Goal: Information Seeking & Learning: Learn about a topic

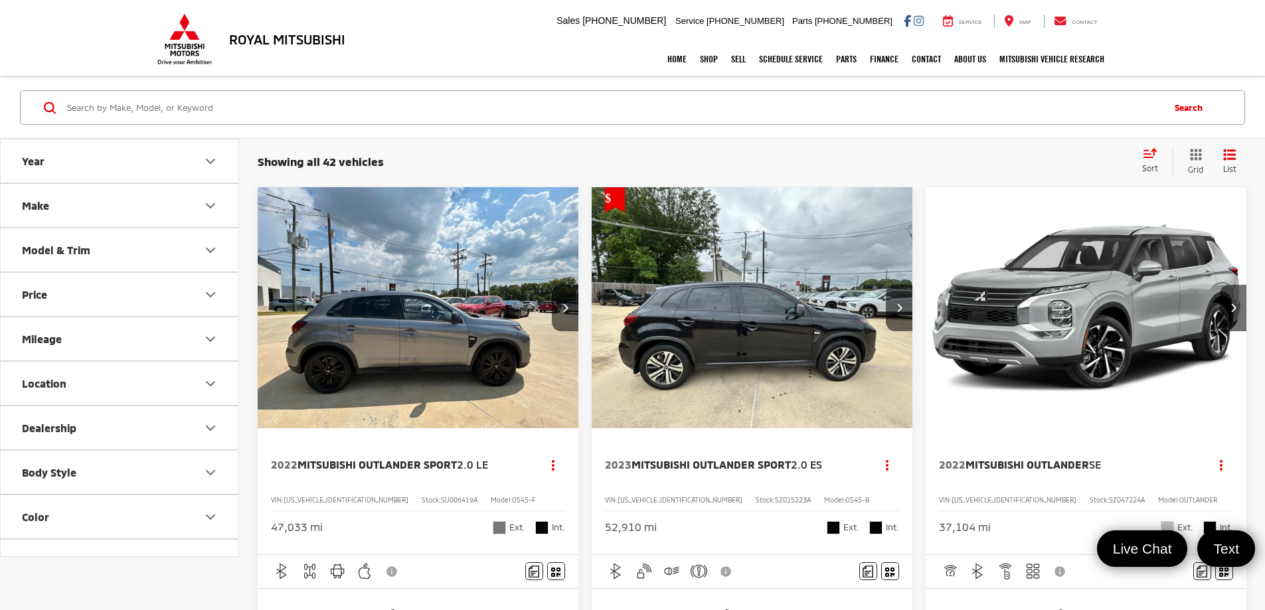
click at [96, 205] on button "Make" at bounding box center [120, 205] width 239 height 43
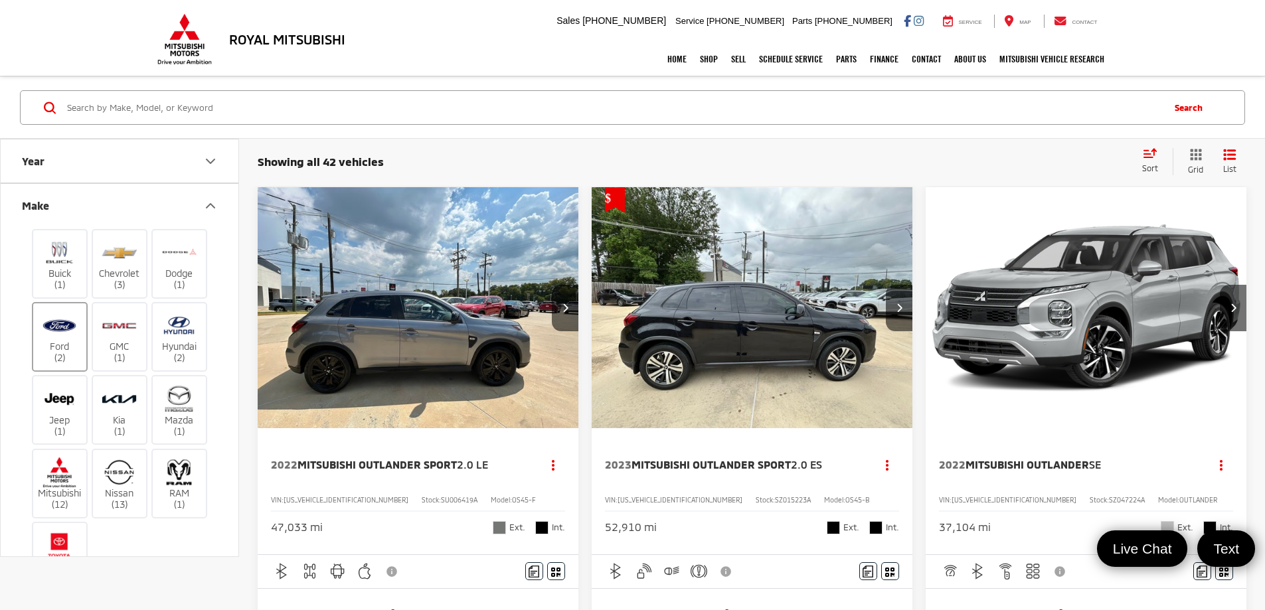
click at [58, 310] on label "Ford (2)" at bounding box center [60, 337] width 54 height 54
click at [0, 0] on input "Ford (2)" at bounding box center [0, 0] width 0 height 0
click at [176, 202] on button "Make" at bounding box center [120, 205] width 239 height 43
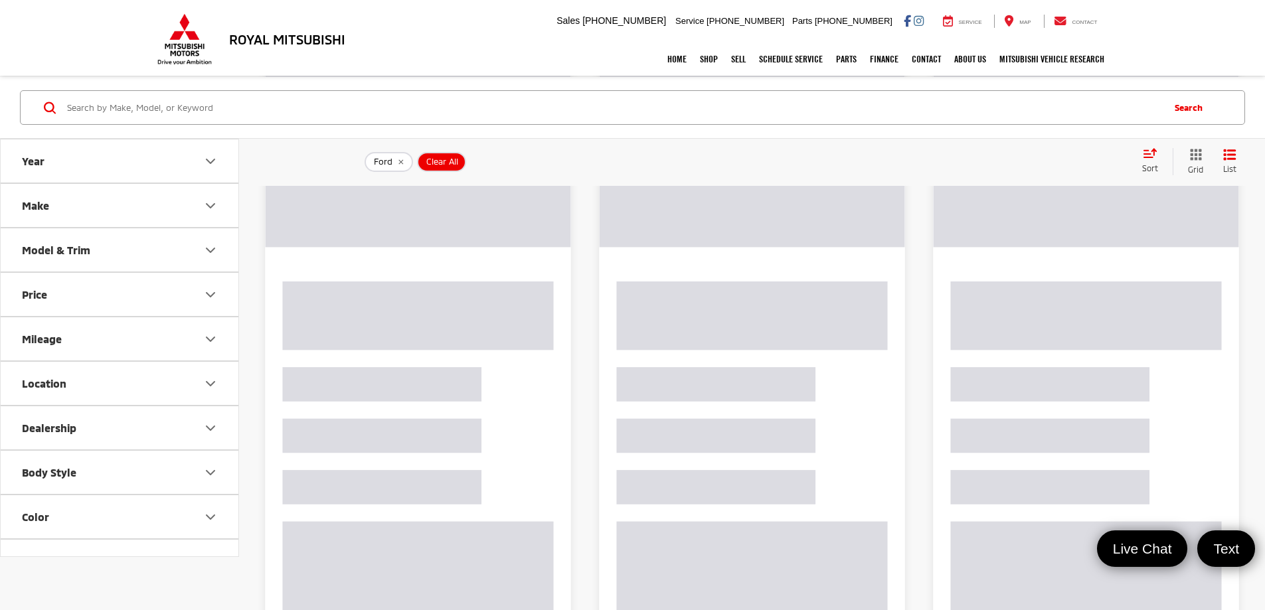
scroll to position [66, 0]
